Goal: Feedback & Contribution: Leave review/rating

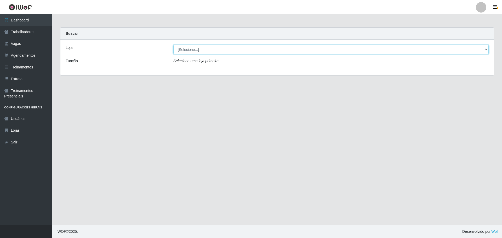
click at [227, 53] on select "[Selecione...] O ROSÁRIO ALIMENTOS" at bounding box center [330, 49] width 315 height 9
select select "349"
click at [173, 45] on select "[Selecione...] O ROSÁRIO ALIMENTOS" at bounding box center [330, 49] width 315 height 9
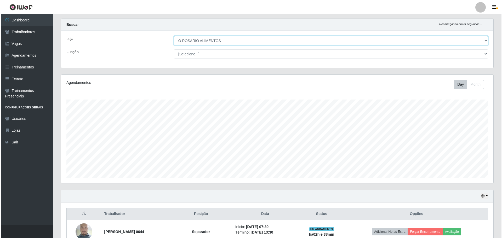
scroll to position [63, 0]
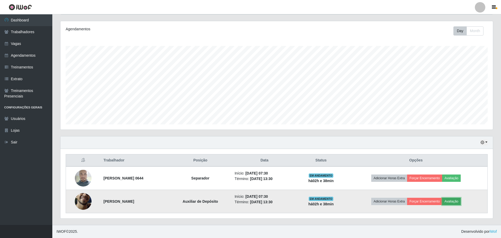
click at [458, 200] on button "Avaliação" at bounding box center [451, 201] width 19 height 7
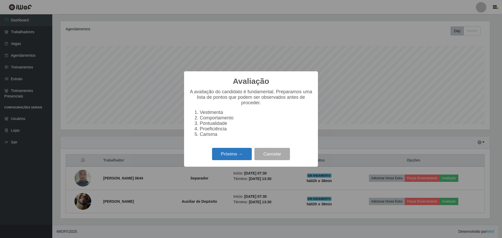
click at [223, 156] on button "Próximo →" at bounding box center [232, 154] width 40 height 12
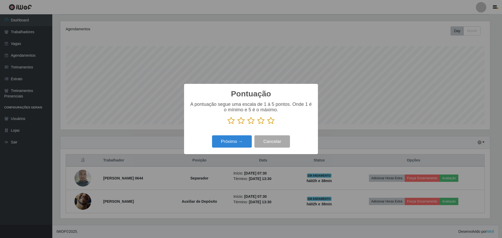
click at [236, 123] on p at bounding box center [250, 121] width 123 height 8
click at [238, 123] on icon at bounding box center [241, 121] width 7 height 8
click at [238, 125] on input "radio" at bounding box center [238, 125] width 0 height 0
click at [238, 140] on button "Próximo →" at bounding box center [232, 141] width 40 height 12
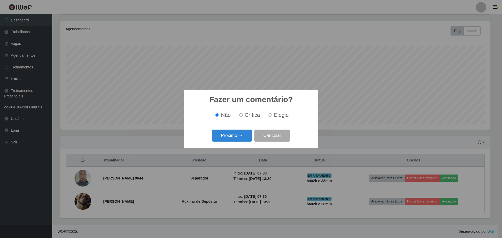
click at [255, 115] on span "Crítica" at bounding box center [252, 115] width 15 height 6
click at [243, 115] on input "Crítica" at bounding box center [240, 115] width 3 height 3
radio input "true"
click at [252, 127] on div "Fazer um comentário? × Não Crítica Elogio Próximo → Cancelar" at bounding box center [251, 119] width 134 height 59
click at [240, 138] on button "Próximo →" at bounding box center [232, 136] width 40 height 12
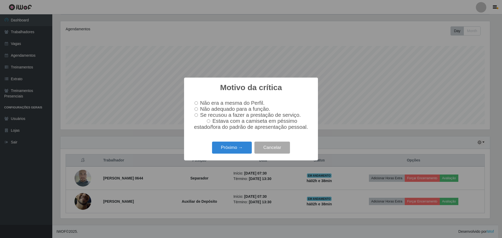
click at [290, 116] on span "Se recusou a fazer a prestação de serviço." at bounding box center [250, 115] width 101 height 6
click at [198, 116] on input "Se recusou a fazer a prestação de serviço." at bounding box center [196, 115] width 3 height 3
radio input "true"
click at [290, 116] on span "Se recusou a fazer a prestação de serviço." at bounding box center [250, 115] width 101 height 6
click at [198, 116] on input "Se recusou a fazer a prestação de serviço." at bounding box center [196, 115] width 3 height 3
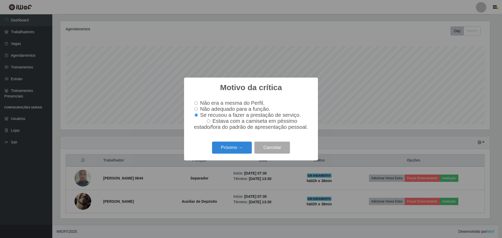
click at [217, 116] on span "Se recusou a fazer a prestação de serviço." at bounding box center [250, 115] width 101 height 6
click at [198, 116] on input "Se recusou a fazer a prestação de serviço." at bounding box center [196, 115] width 3 height 3
click at [231, 151] on button "Próximo →" at bounding box center [232, 148] width 40 height 12
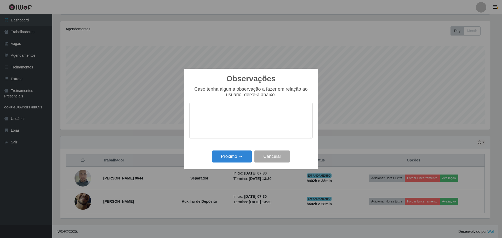
click at [264, 123] on textarea at bounding box center [250, 121] width 123 height 36
type textarea "Ficou desfocado do serviço,conversando com outro funcionário."
click at [247, 152] on button "Próximo →" at bounding box center [232, 157] width 40 height 12
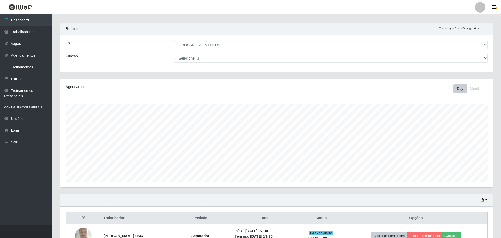
scroll to position [0, 0]
